Goal: Transaction & Acquisition: Purchase product/service

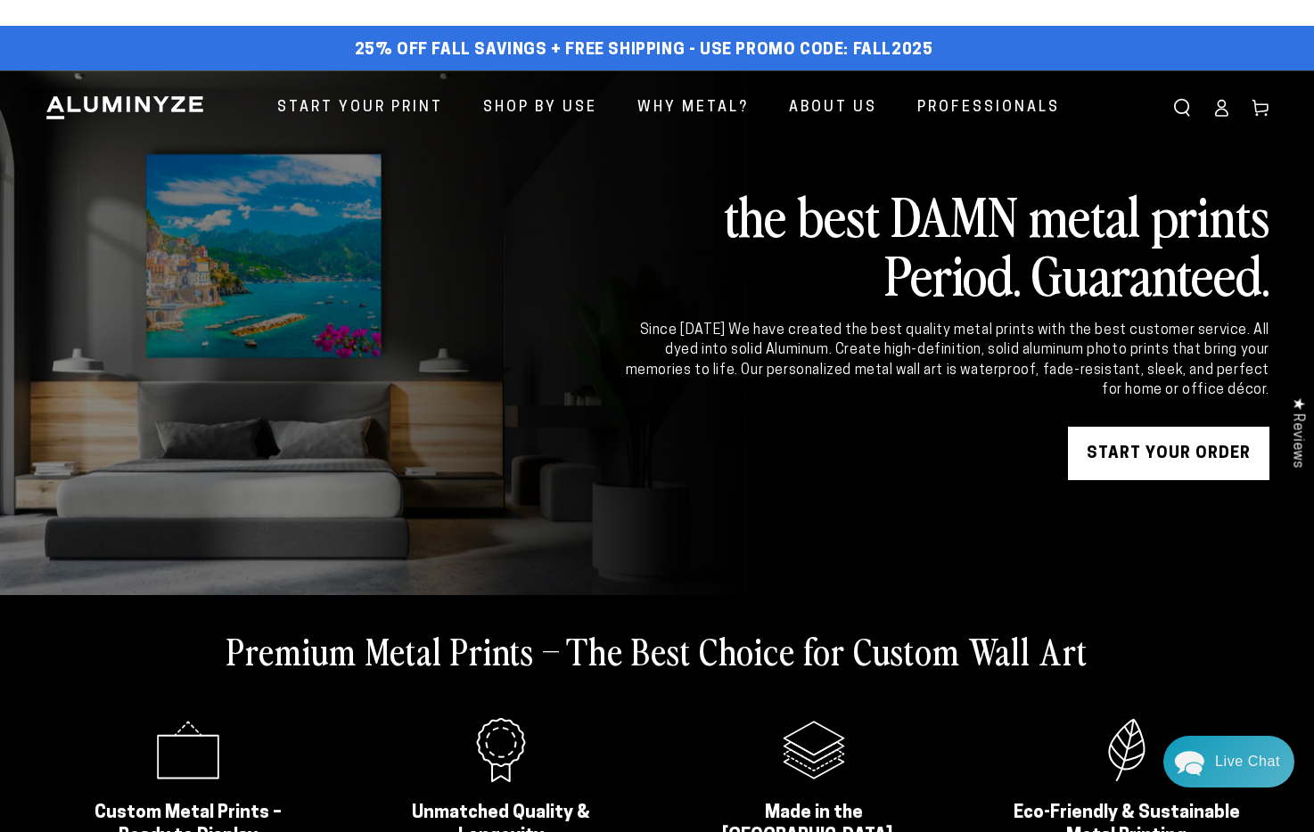
click at [1166, 464] on link "START YOUR Order" at bounding box center [1168, 453] width 201 height 53
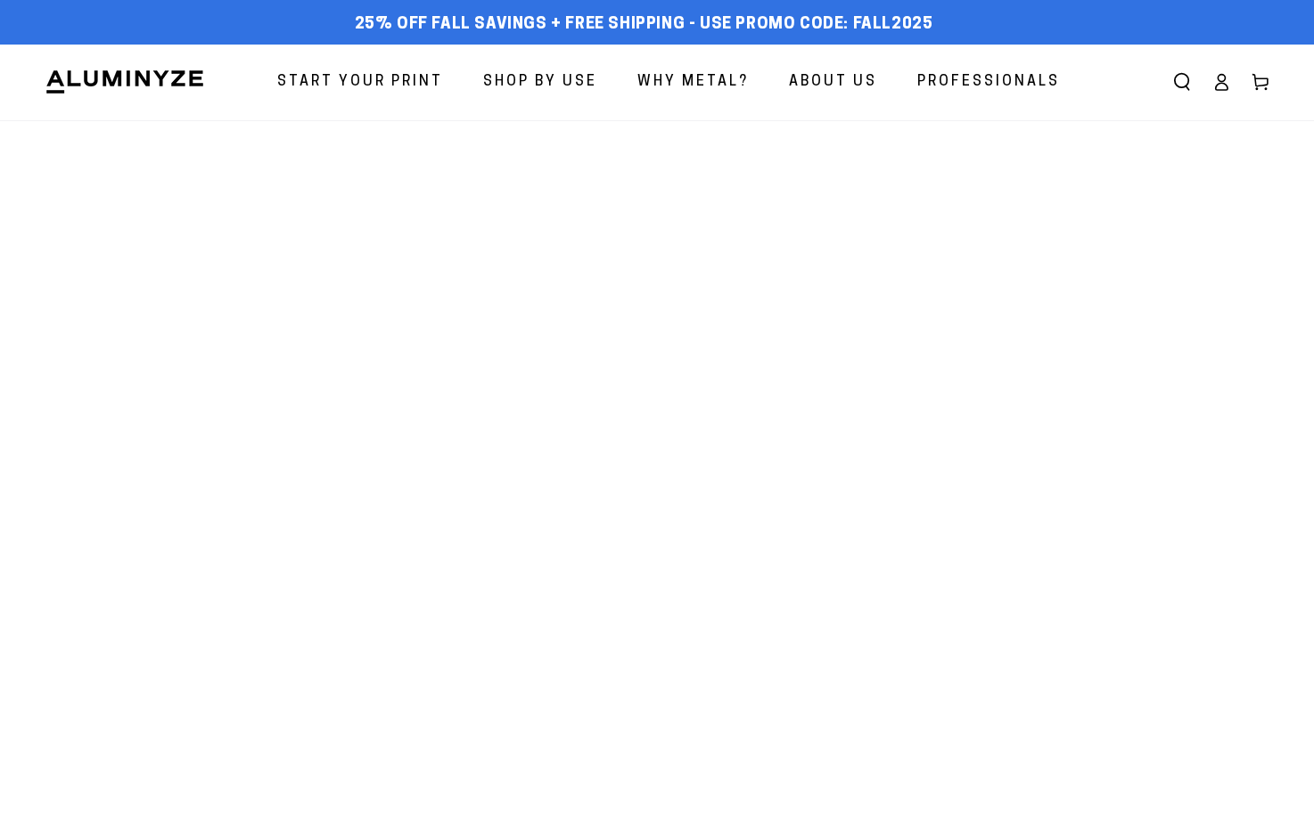
click at [387, 79] on span "Start Your Print" at bounding box center [360, 83] width 166 height 26
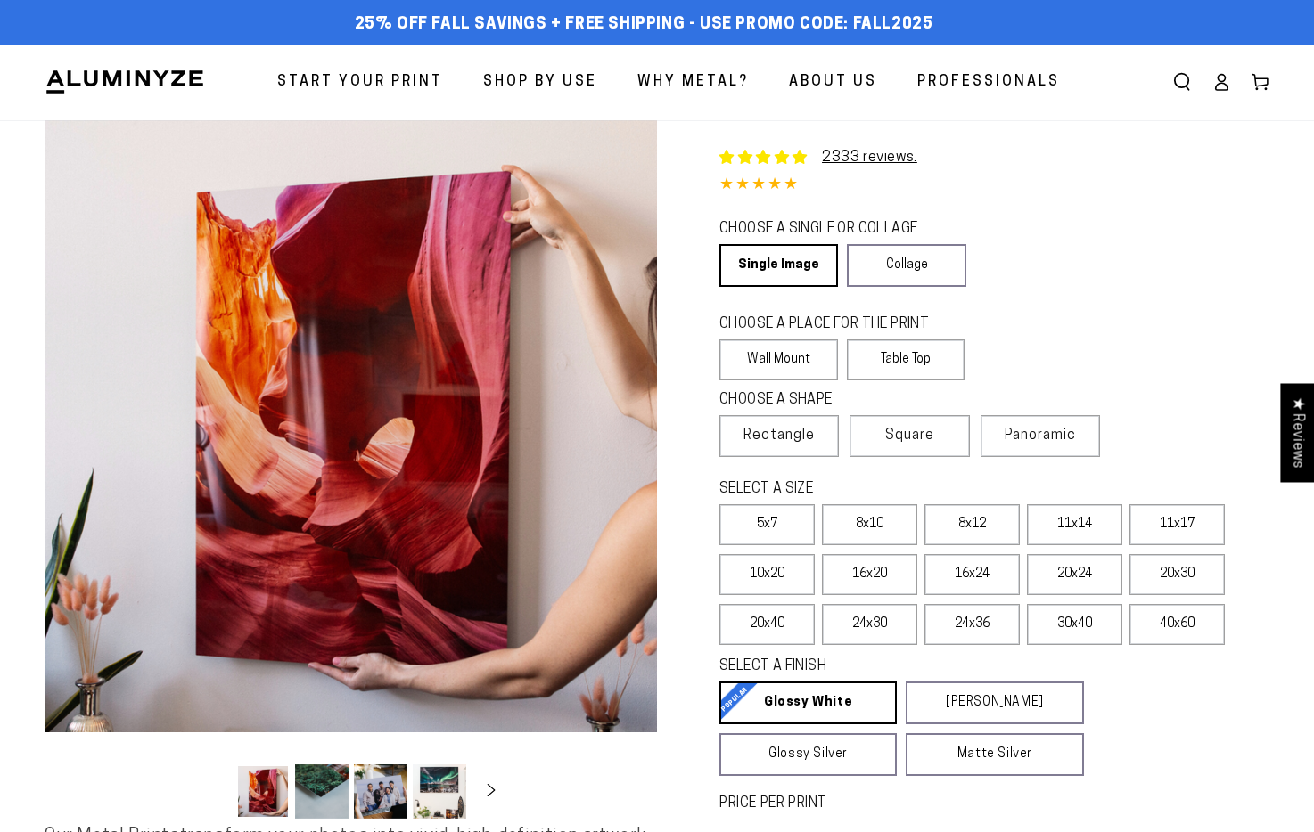
select select "**********"
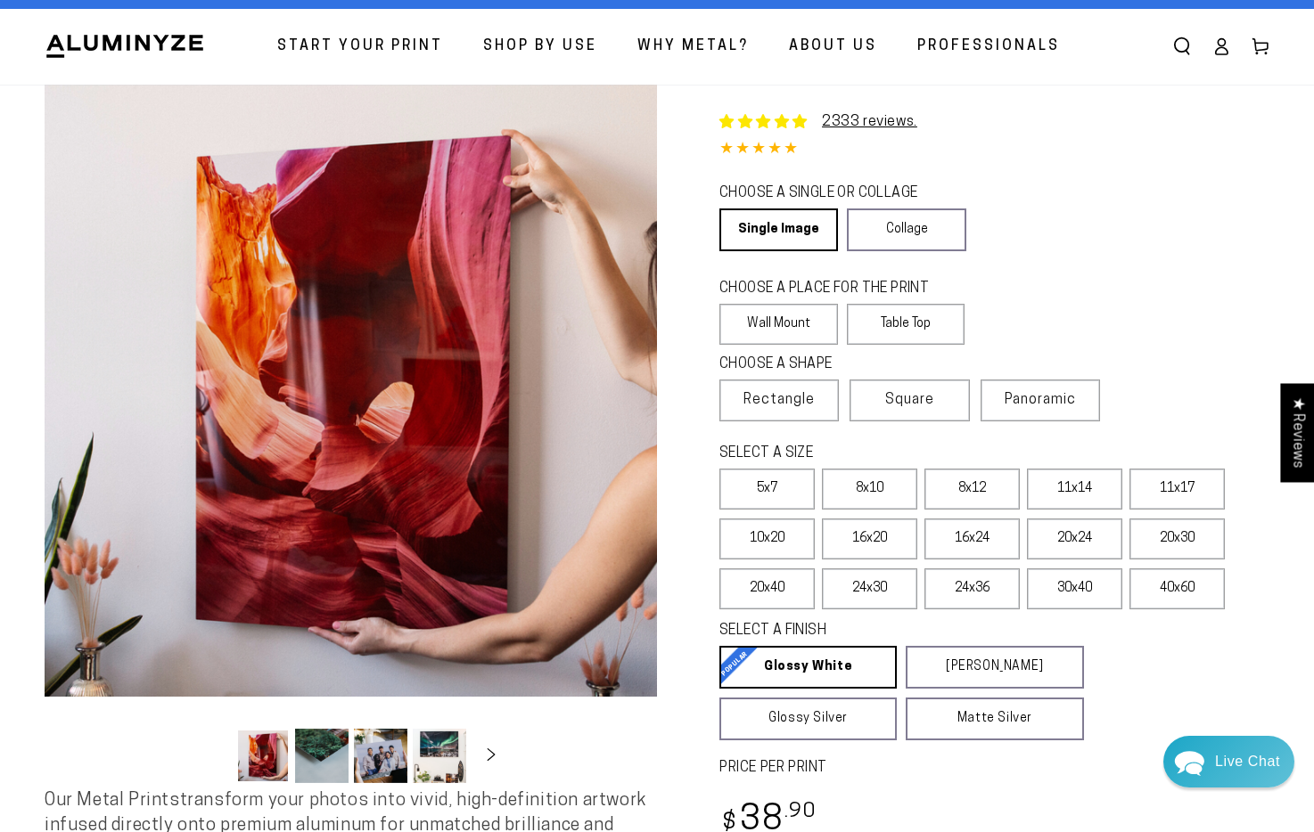
scroll to position [55, 0]
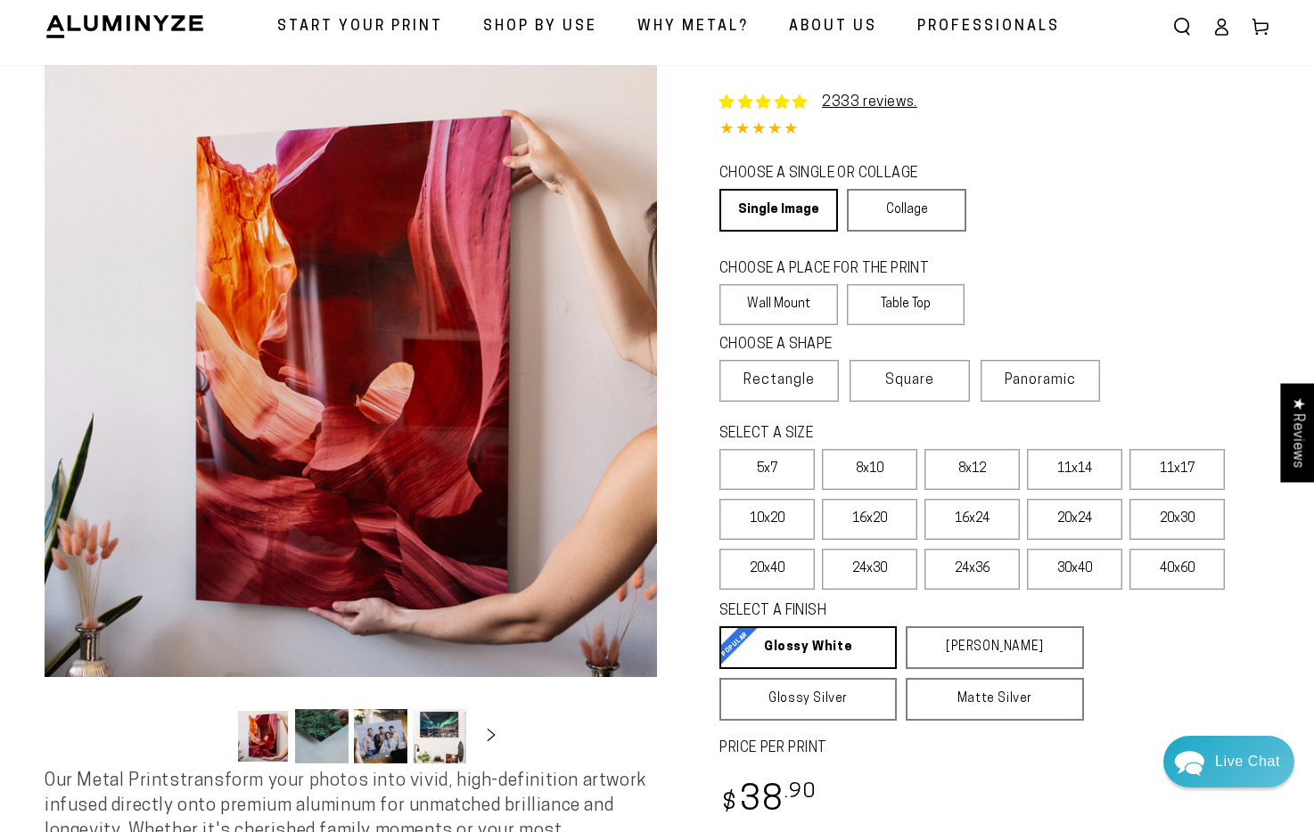
click at [925, 347] on legend "CHOOSE A SHAPE" at bounding box center [835, 345] width 232 height 20
click at [925, 353] on legend "CHOOSE A SHAPE" at bounding box center [835, 345] width 232 height 20
click at [915, 372] on span "Square" at bounding box center [909, 380] width 49 height 21
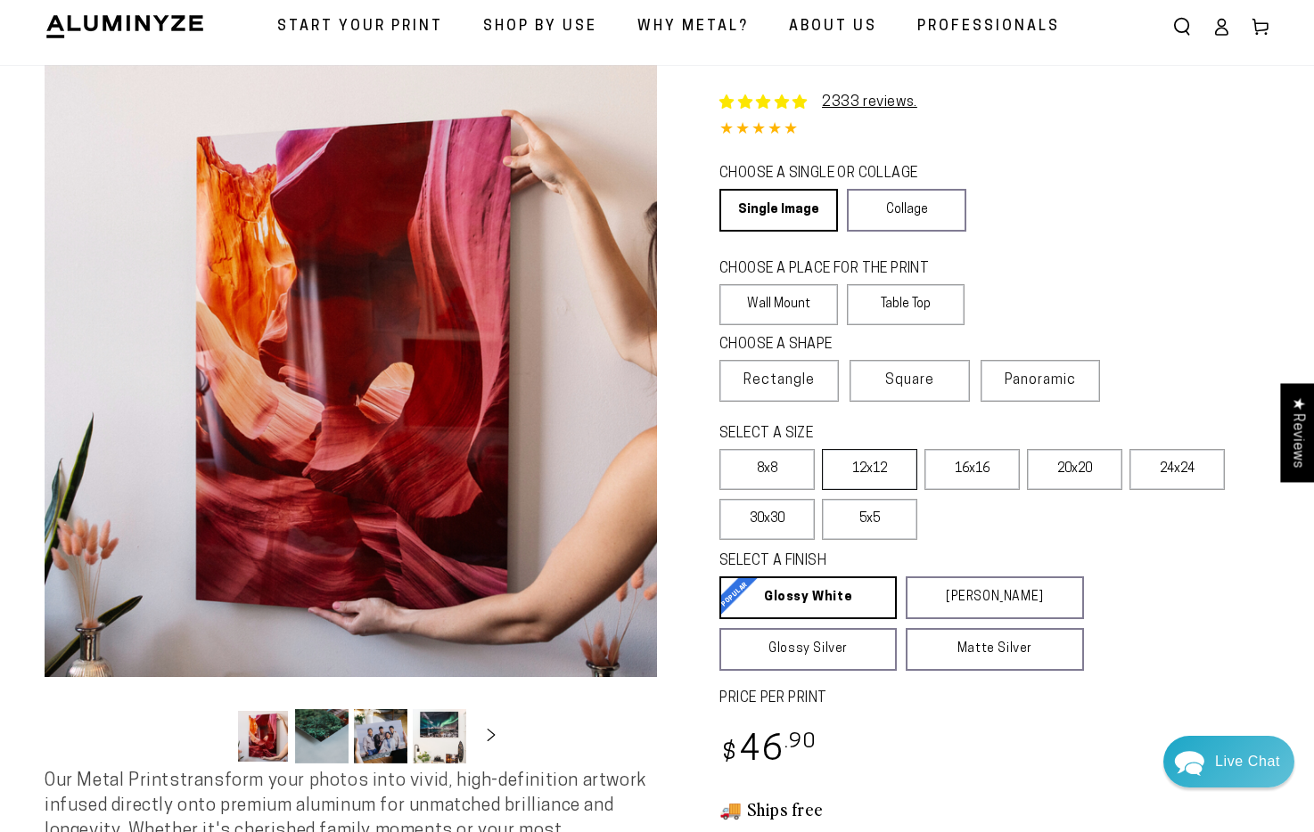
click at [862, 481] on label "12x12" at bounding box center [869, 469] width 95 height 41
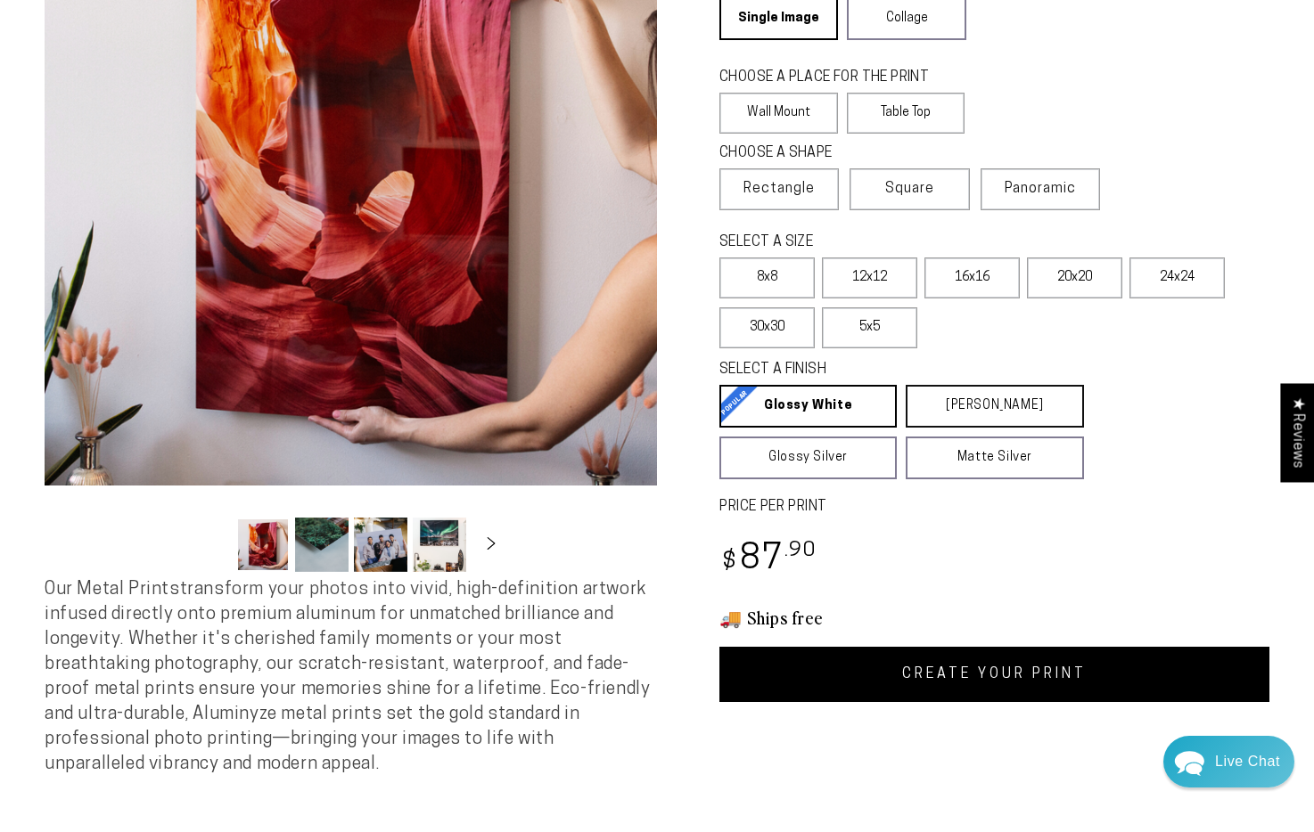
scroll to position [236, 0]
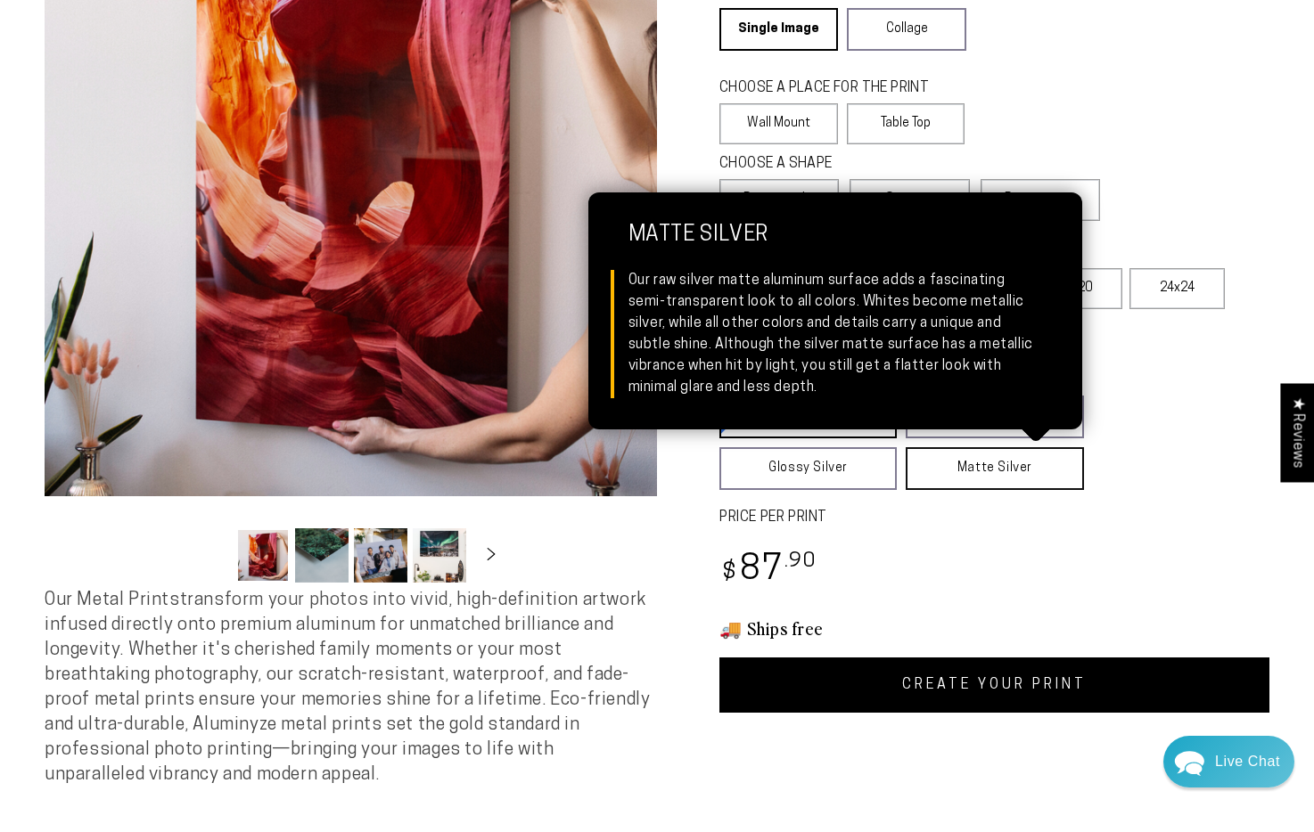
click at [982, 485] on link "Matte Silver Matte Silver Our raw silver matte aluminum surface adds a fascinat…" at bounding box center [993, 468] width 177 height 43
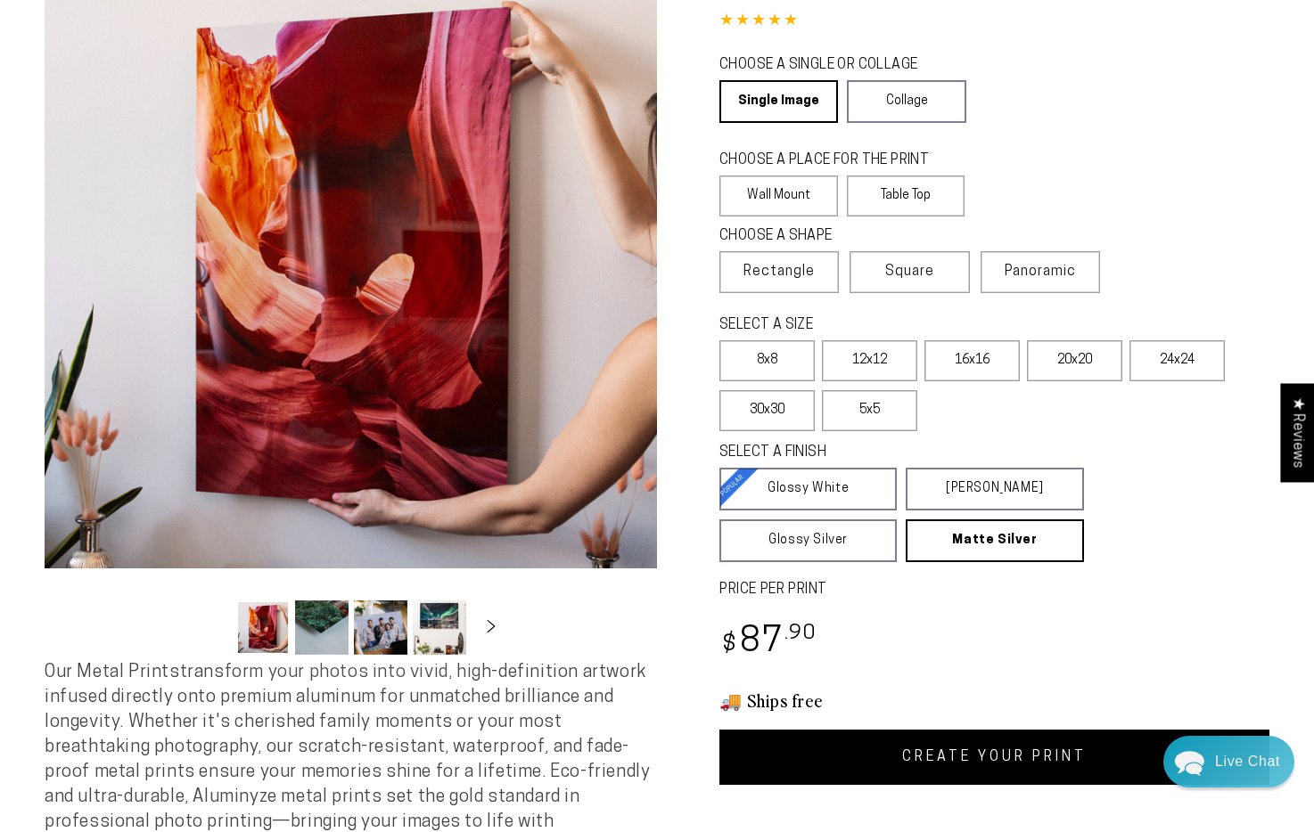
scroll to position [542, 0]
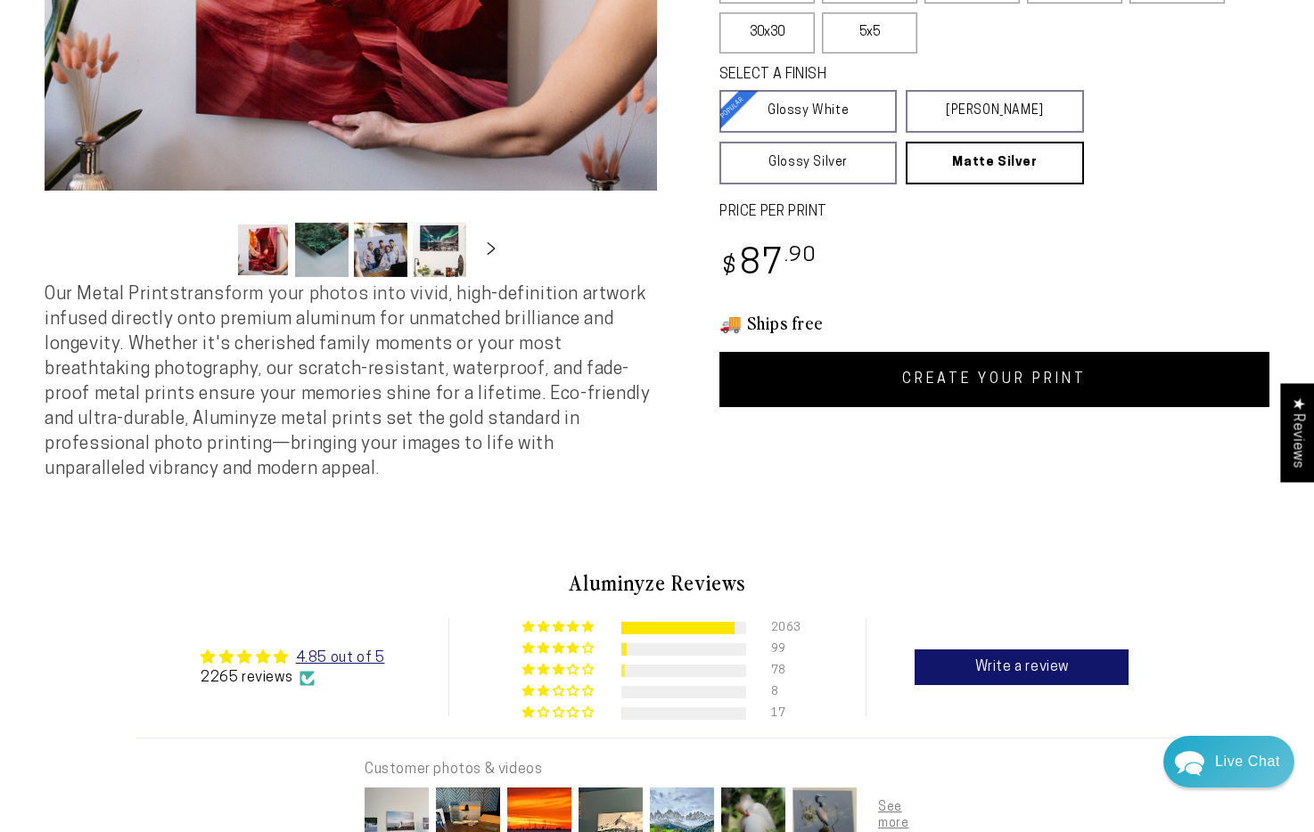
click at [1019, 386] on link "CREATE YOUR PRINT" at bounding box center [994, 379] width 550 height 55
